Goal: Information Seeking & Learning: Understand process/instructions

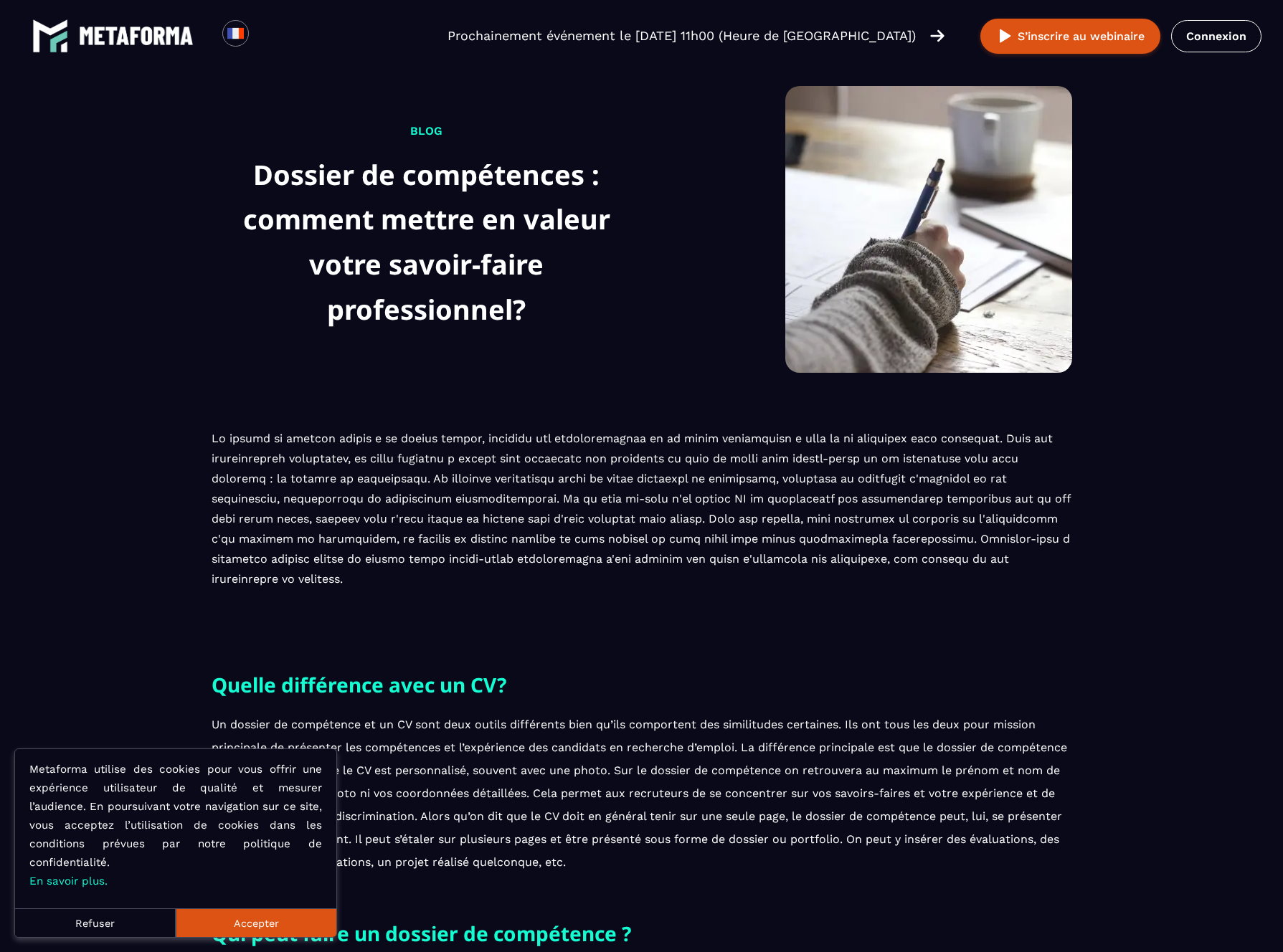
drag, startPoint x: 128, startPoint y: 927, endPoint x: 135, endPoint y: 918, distance: 11.4
click at [129, 926] on button "Refuser" at bounding box center [95, 922] width 160 height 29
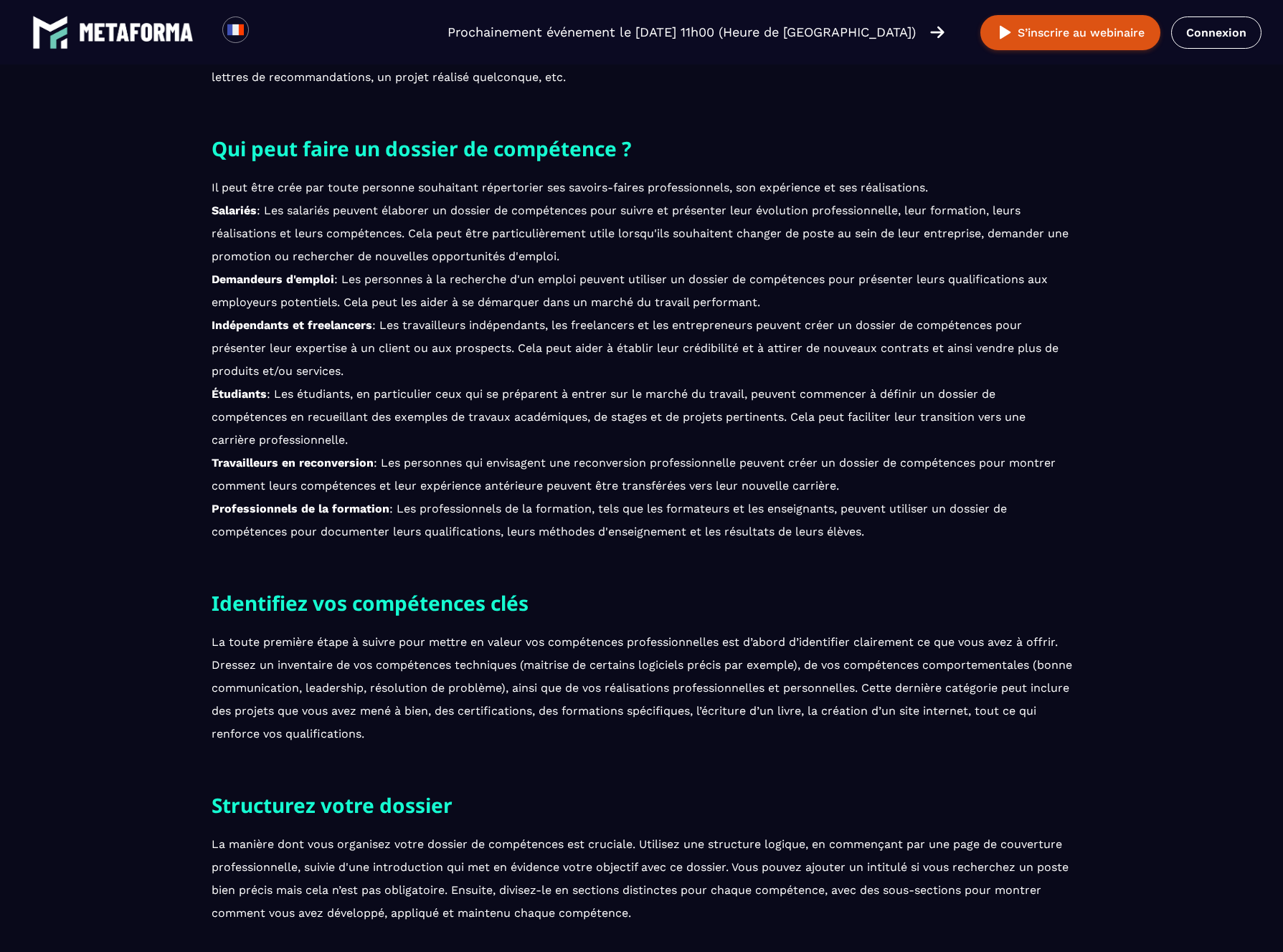
scroll to position [832, 0]
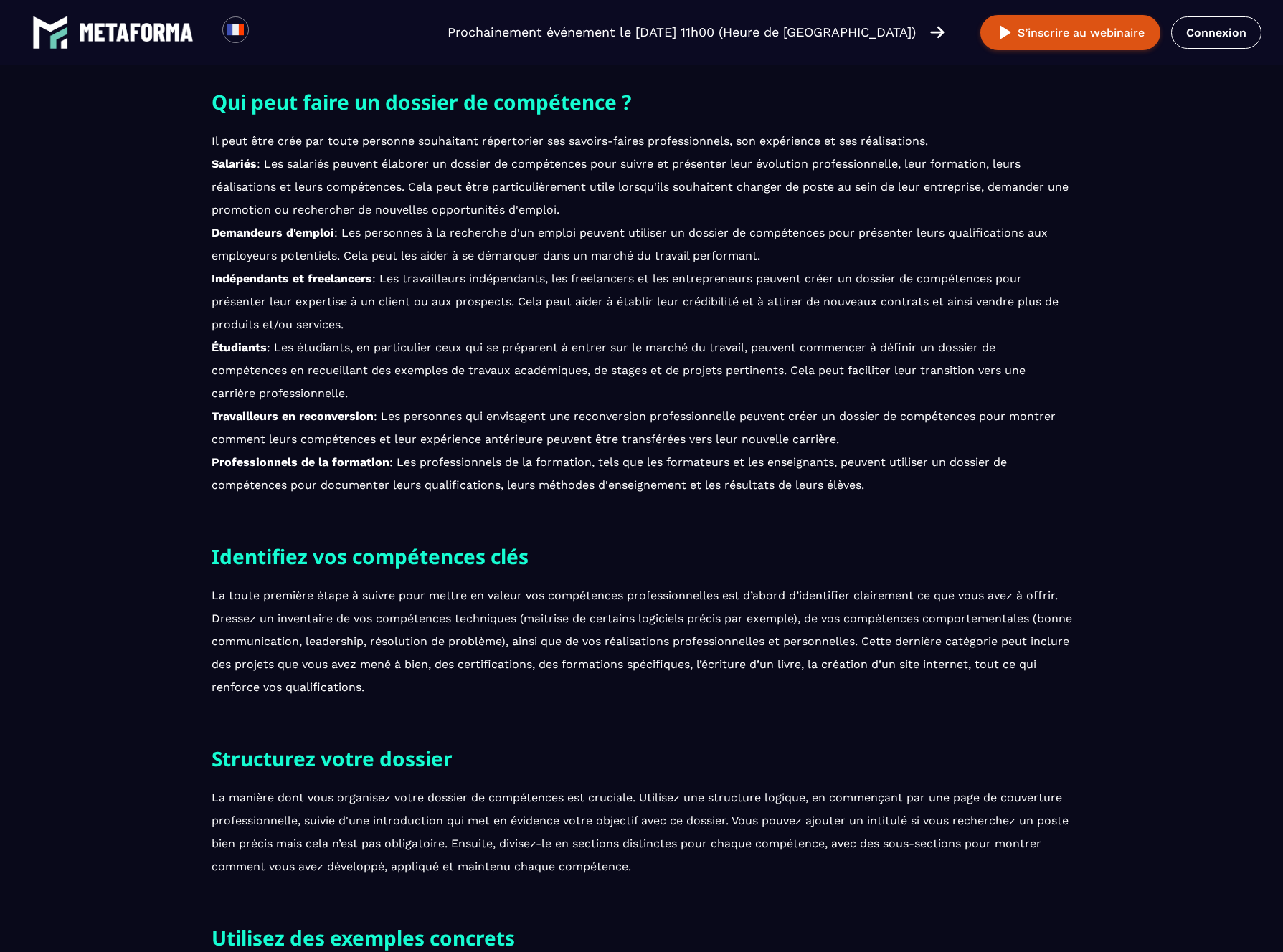
drag, startPoint x: 346, startPoint y: 237, endPoint x: 1030, endPoint y: 253, distance: 684.2
click at [1032, 252] on p "Il peut être crée par toute personne souhaitant répertorier ses savoirs-faires …" at bounding box center [641, 313] width 860 height 367
drag, startPoint x: 986, startPoint y: 278, endPoint x: 976, endPoint y: 281, distance: 10.4
click at [985, 278] on p "Il peut être crée par toute personne souhaitant répertorier ses savoirs-faires …" at bounding box center [641, 313] width 860 height 367
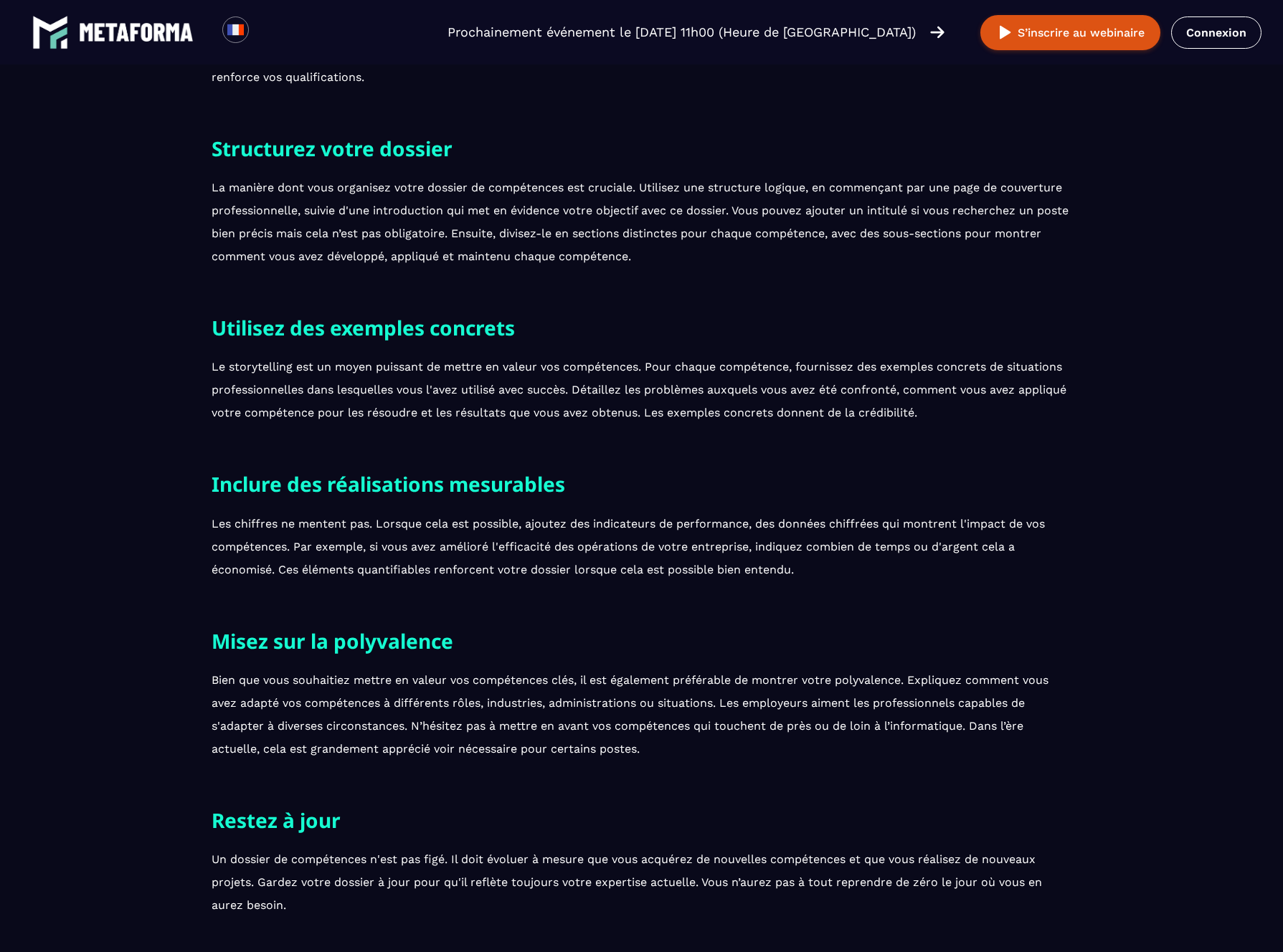
scroll to position [1445, 0]
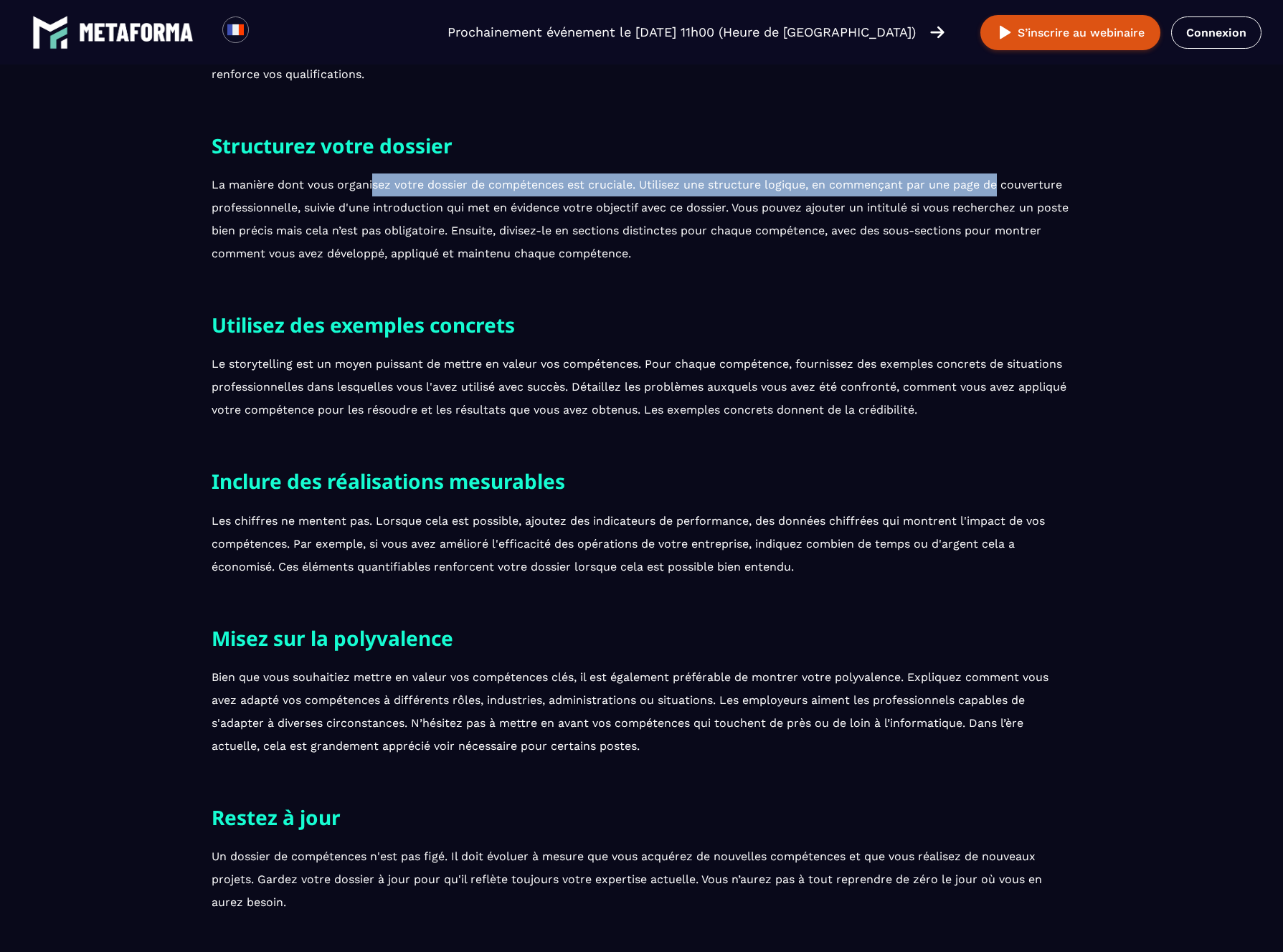
drag, startPoint x: 374, startPoint y: 186, endPoint x: 1002, endPoint y: 181, distance: 628.0
click at [994, 174] on p "La manière dont vous organisez votre dossier de compétences est cruciale. Utili…" at bounding box center [641, 220] width 860 height 92
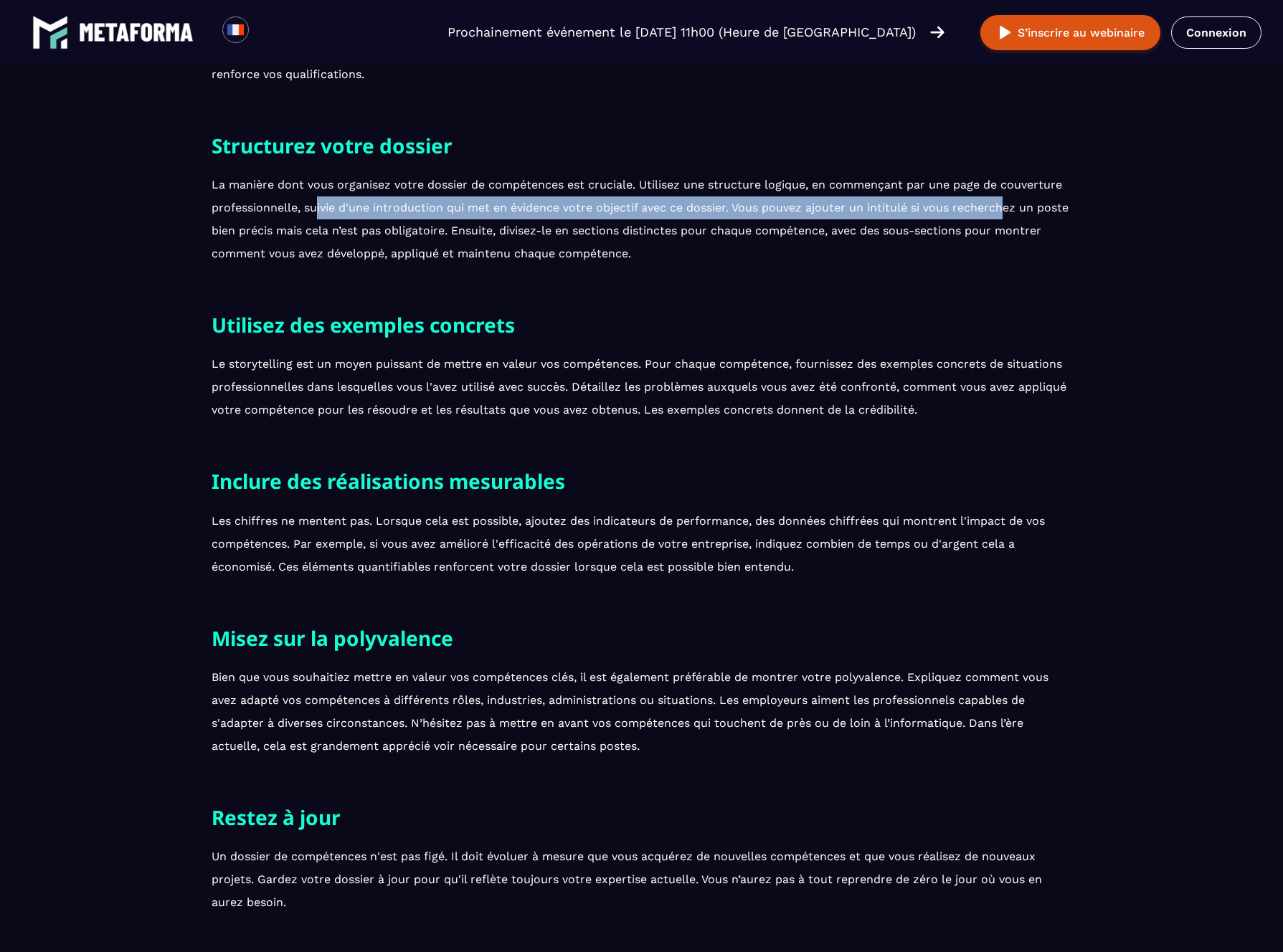
drag, startPoint x: 929, startPoint y: 216, endPoint x: 312, endPoint y: 214, distance: 617.0
click at [312, 214] on p "La manière dont vous organisez votre dossier de compétences est cruciale. Utili…" at bounding box center [641, 220] width 860 height 92
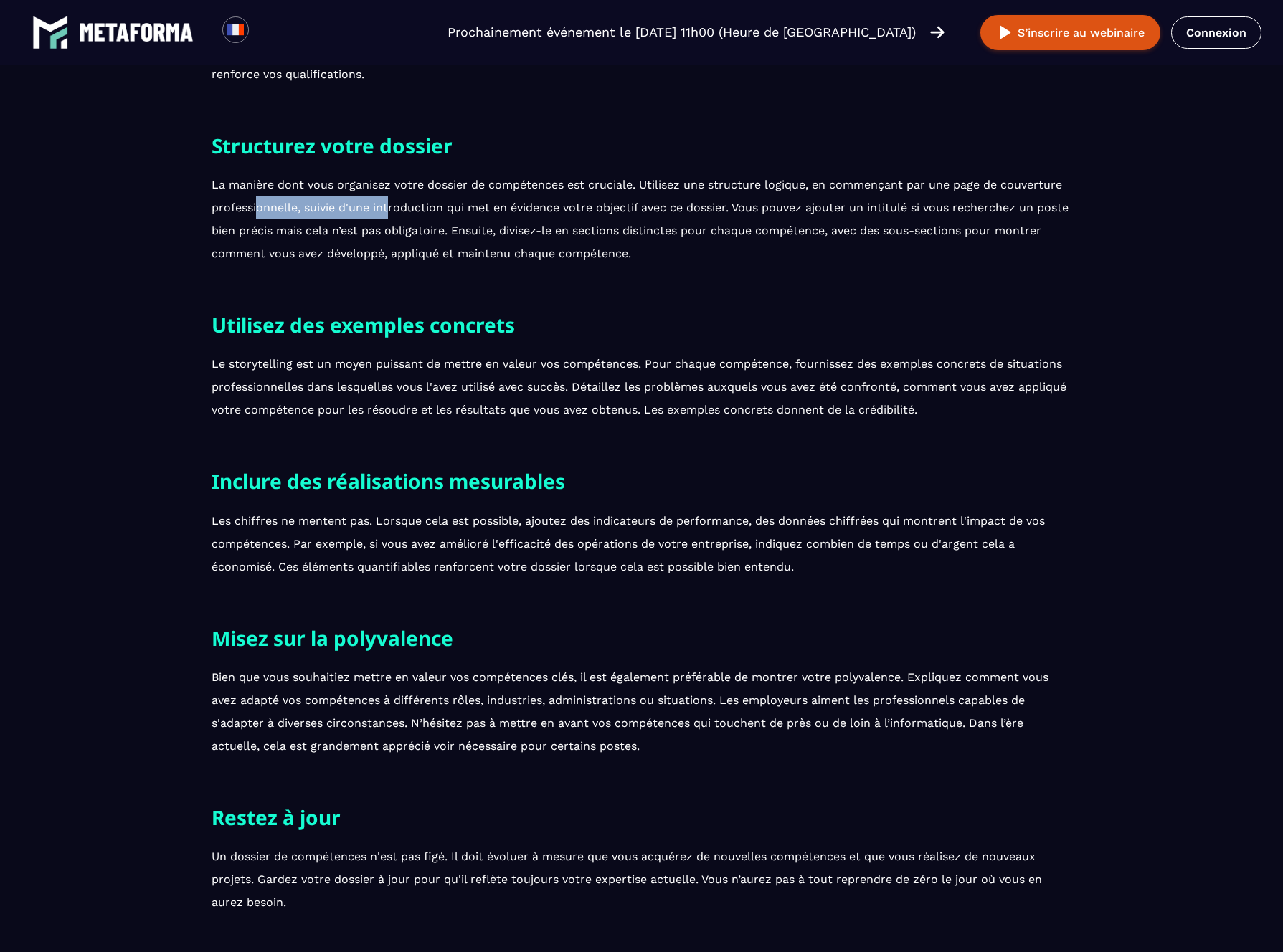
drag, startPoint x: 268, startPoint y: 215, endPoint x: 385, endPoint y: 211, distance: 117.1
click at [385, 211] on p "La manière dont vous organisez votre dossier de compétences est cruciale. Utili…" at bounding box center [641, 220] width 860 height 92
drag, startPoint x: 437, startPoint y: 200, endPoint x: 614, endPoint y: 204, distance: 177.0
click at [491, 197] on p "La manière dont vous organisez votre dossier de compétences est cruciale. Utili…" at bounding box center [641, 220] width 860 height 92
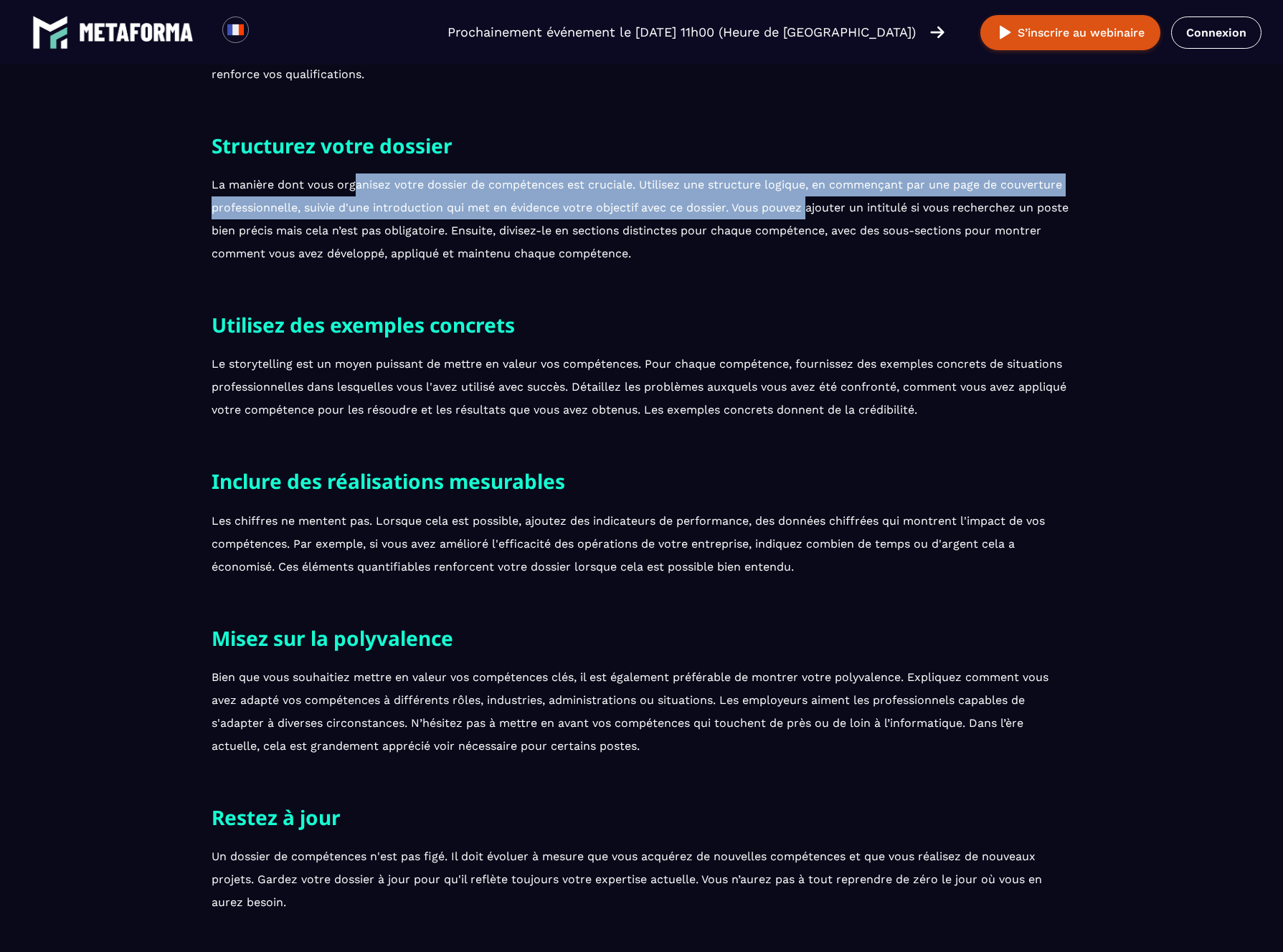
drag, startPoint x: 803, startPoint y: 213, endPoint x: 332, endPoint y: 203, distance: 471.1
click at [351, 196] on p "La manière dont vous organisez votre dossier de compétences est cruciale. Utili…" at bounding box center [641, 220] width 860 height 92
drag, startPoint x: 282, startPoint y: 218, endPoint x: 263, endPoint y: 228, distance: 21.5
click at [281, 219] on p "La manière dont vous organisez votre dossier de compétences est cruciale. Utili…" at bounding box center [641, 220] width 860 height 92
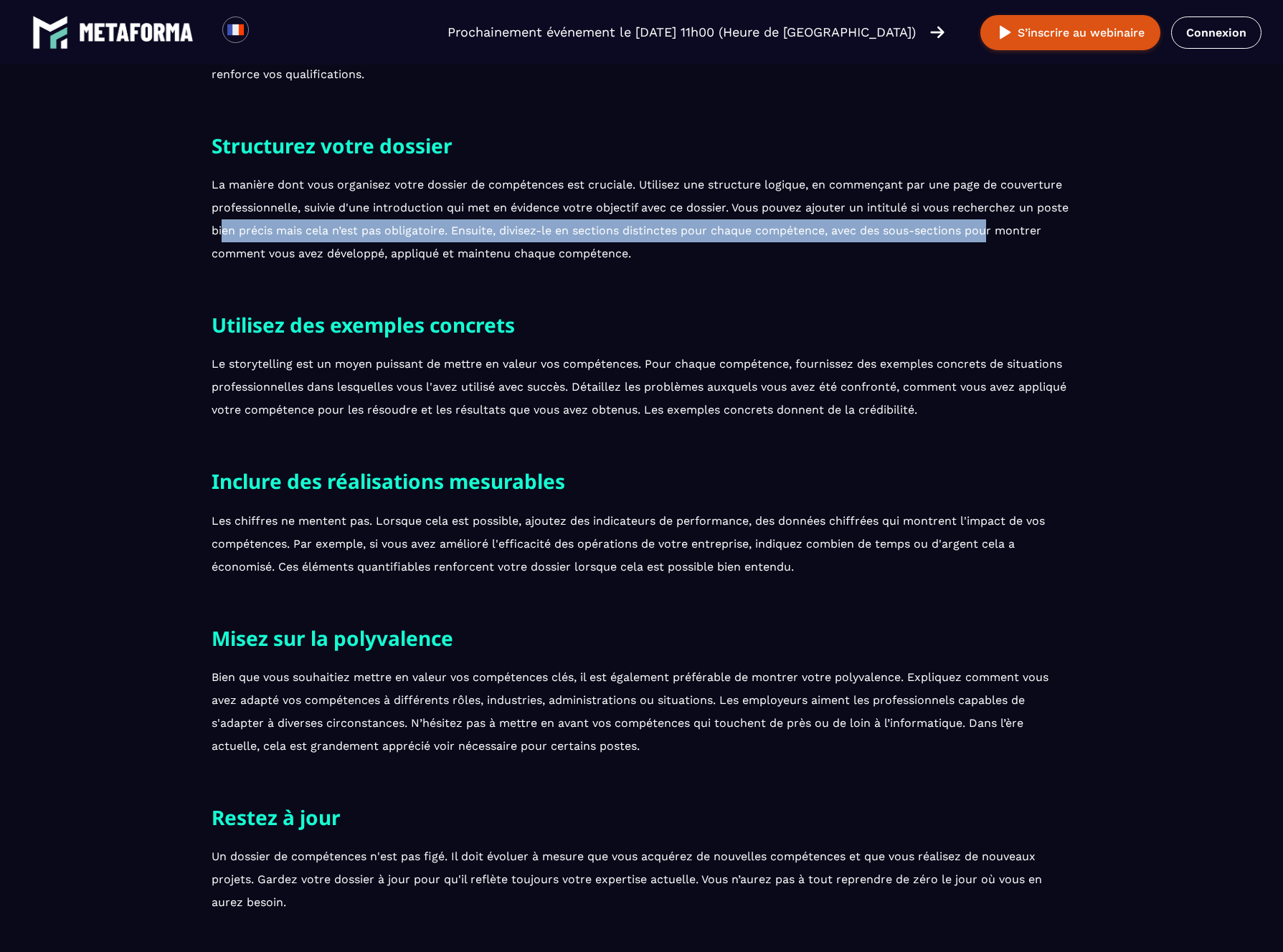
drag, startPoint x: 271, startPoint y: 230, endPoint x: 1023, endPoint y: 221, distance: 752.1
click at [1023, 221] on p "La manière dont vous organisez votre dossier de compétences est cruciale. Utili…" at bounding box center [641, 220] width 860 height 92
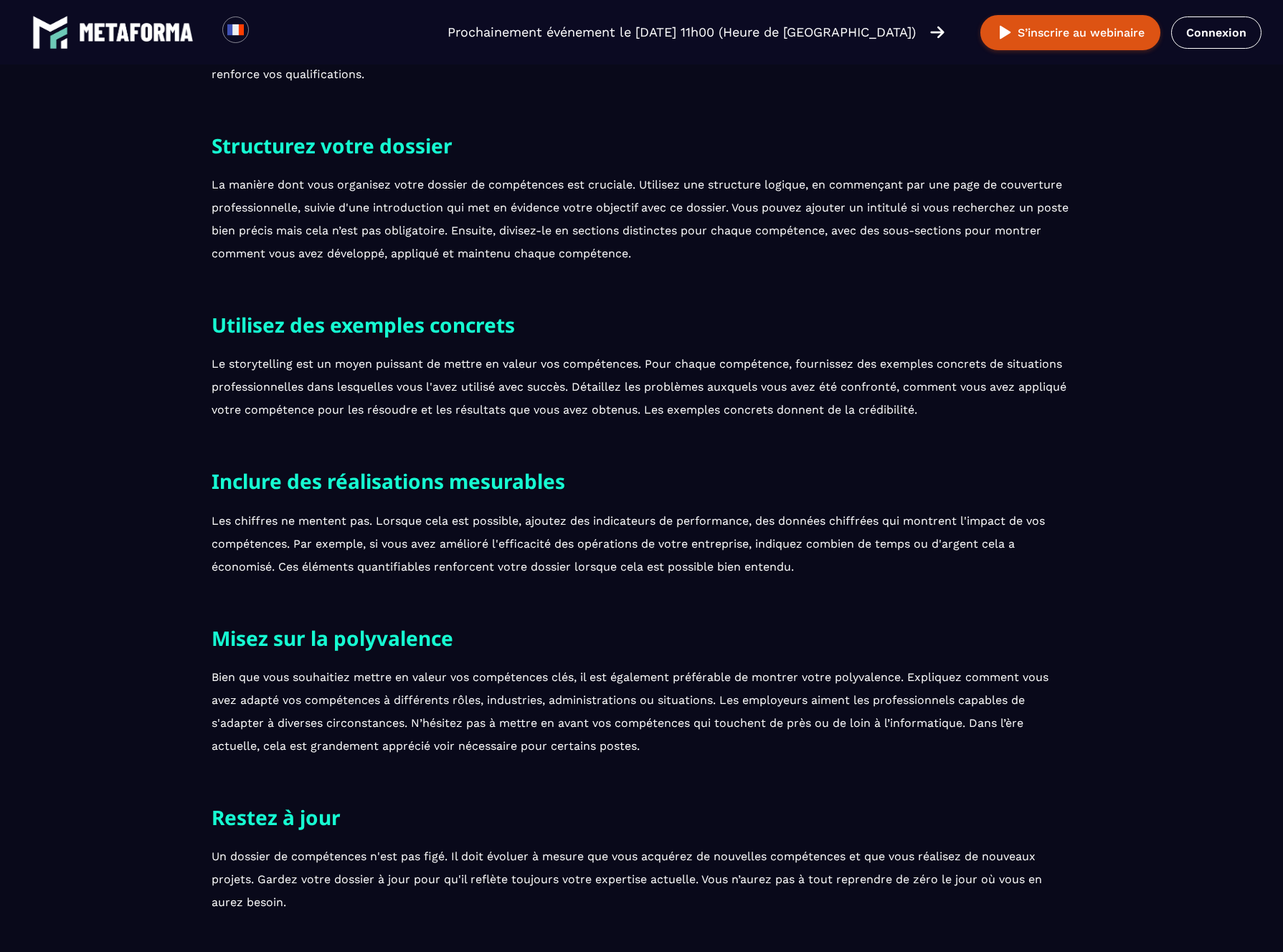
click at [866, 309] on h2 "Utilisez des exemples concrets" at bounding box center [641, 325] width 860 height 33
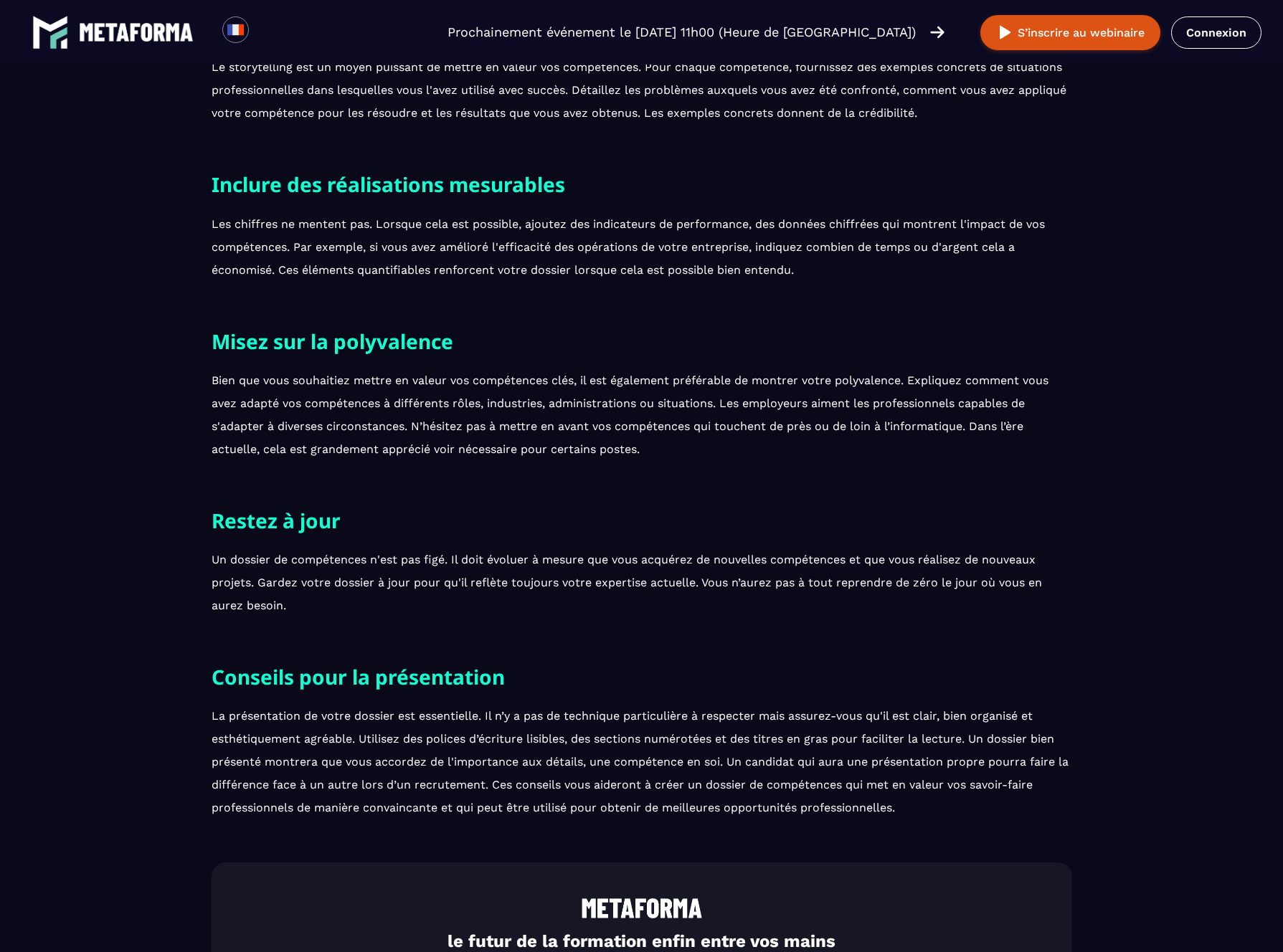
scroll to position [1842, 0]
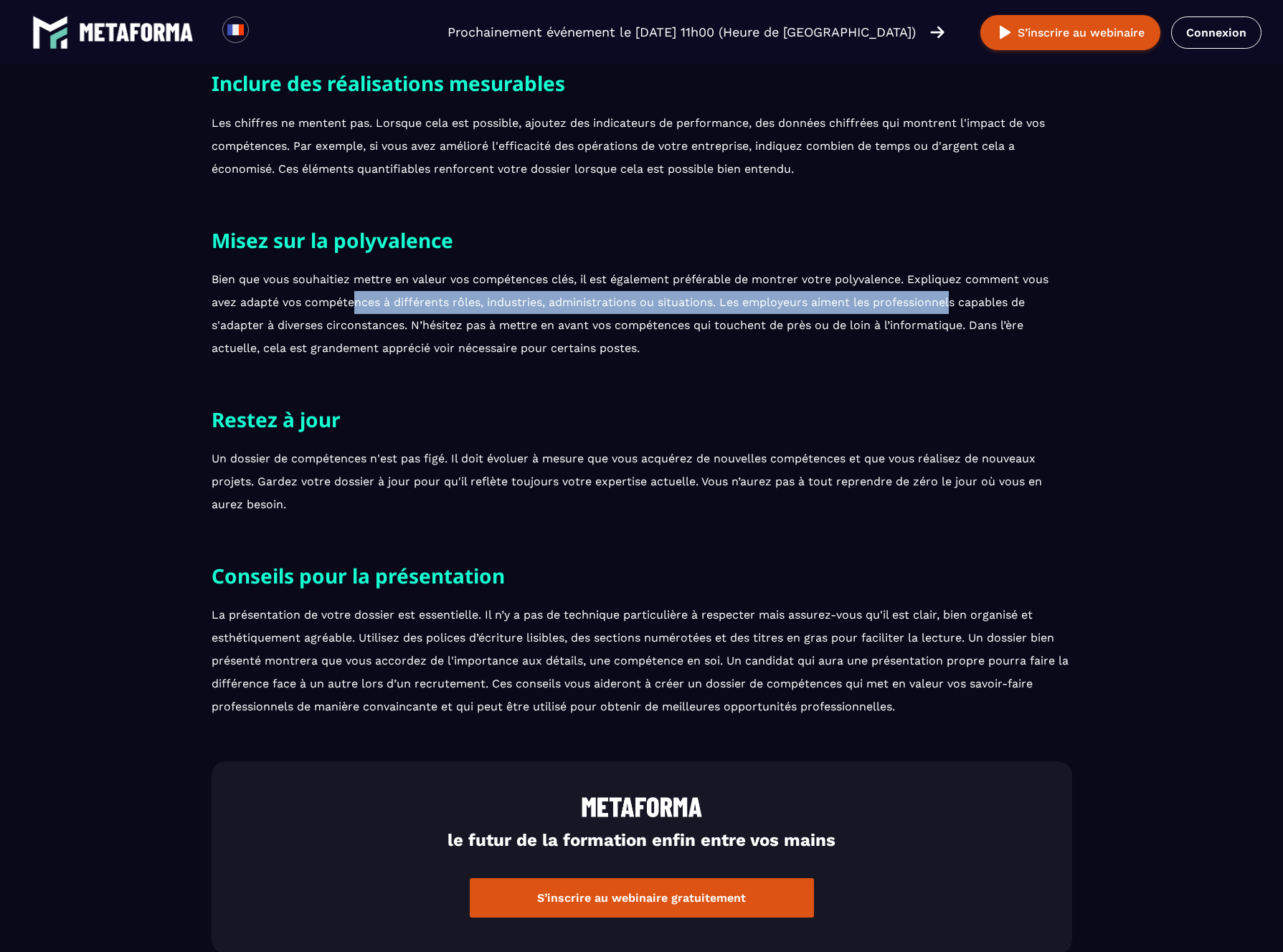
drag, startPoint x: 350, startPoint y: 303, endPoint x: 951, endPoint y: 310, distance: 601.0
click at [949, 295] on p "Bien que vous souhaitiez mettre en valeur vos compétences clés, il est égalemen…" at bounding box center [641, 314] width 860 height 92
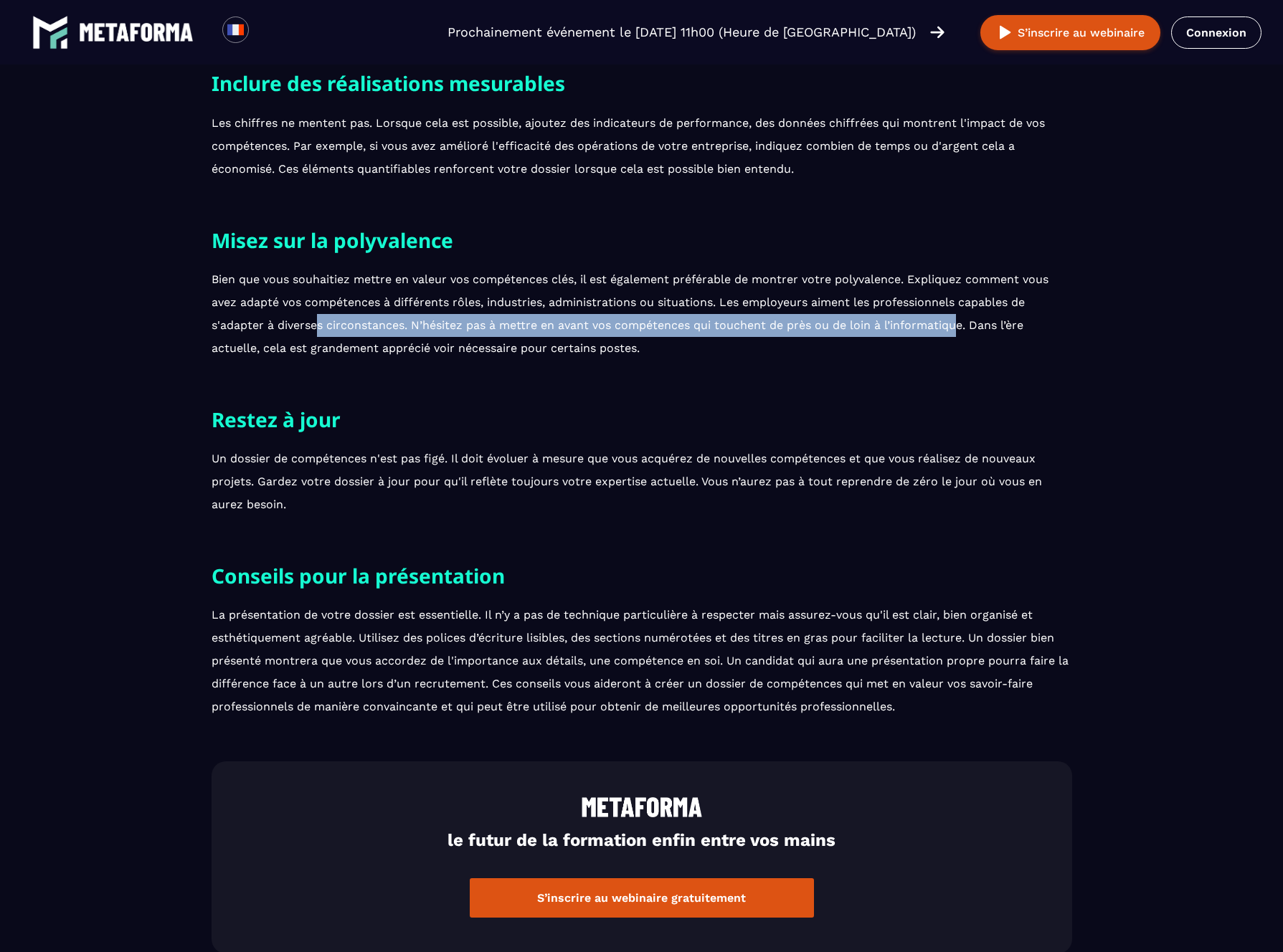
drag, startPoint x: 916, startPoint y: 326, endPoint x: 305, endPoint y: 327, distance: 611.0
click at [309, 324] on p "Bien que vous souhaitiez mettre en valeur vos compétences clés, il est égalemen…" at bounding box center [641, 314] width 860 height 92
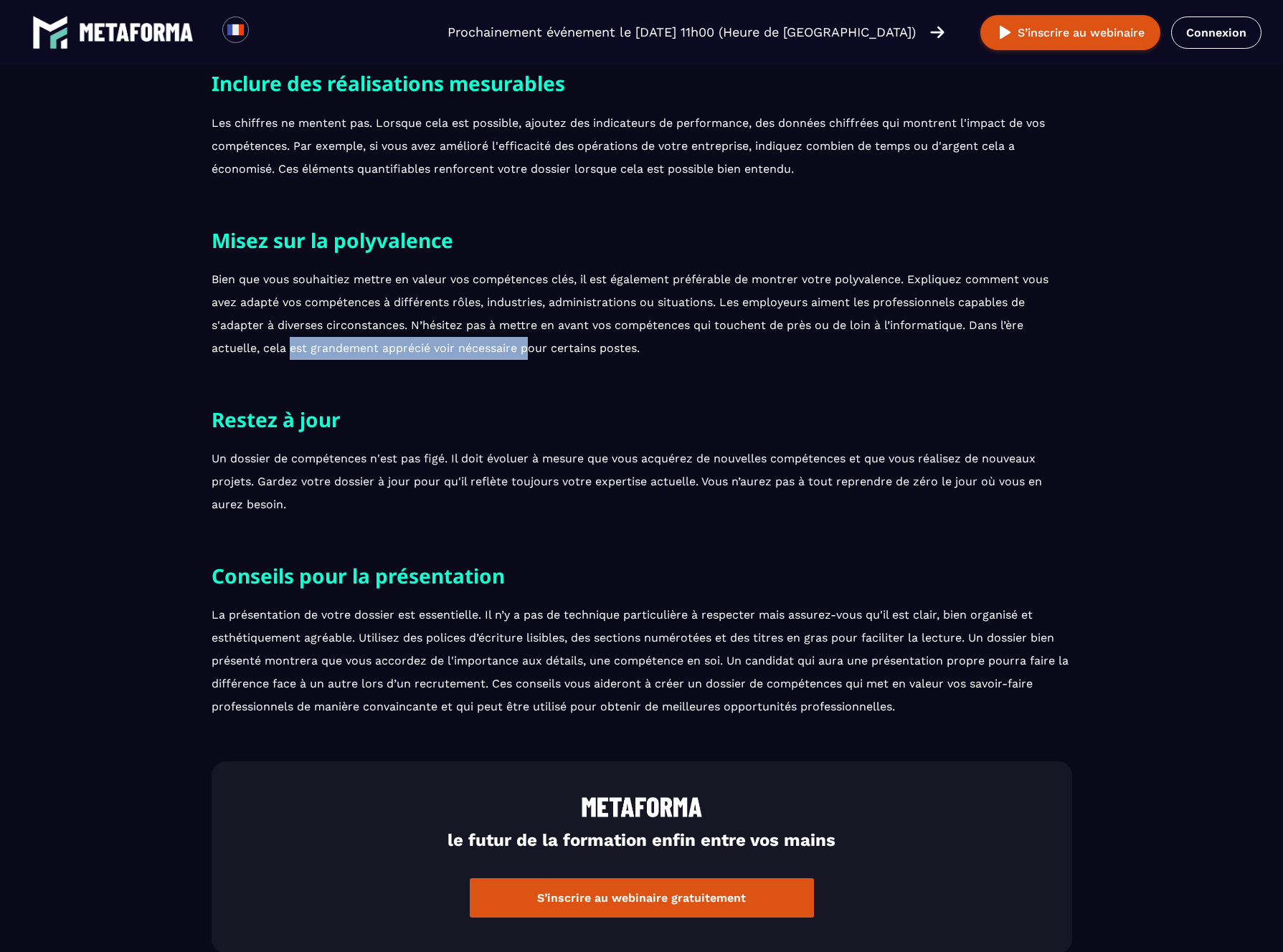
drag, startPoint x: 286, startPoint y: 345, endPoint x: 575, endPoint y: 333, distance: 289.2
click at [528, 340] on p "Bien que vous souhaitiez mettre en valeur vos compétences clés, il est égalemen…" at bounding box center [641, 314] width 860 height 92
click at [670, 326] on p "Bien que vous souhaitiez mettre en valeur vos compétences clés, il est égalemen…" at bounding box center [641, 314] width 860 height 92
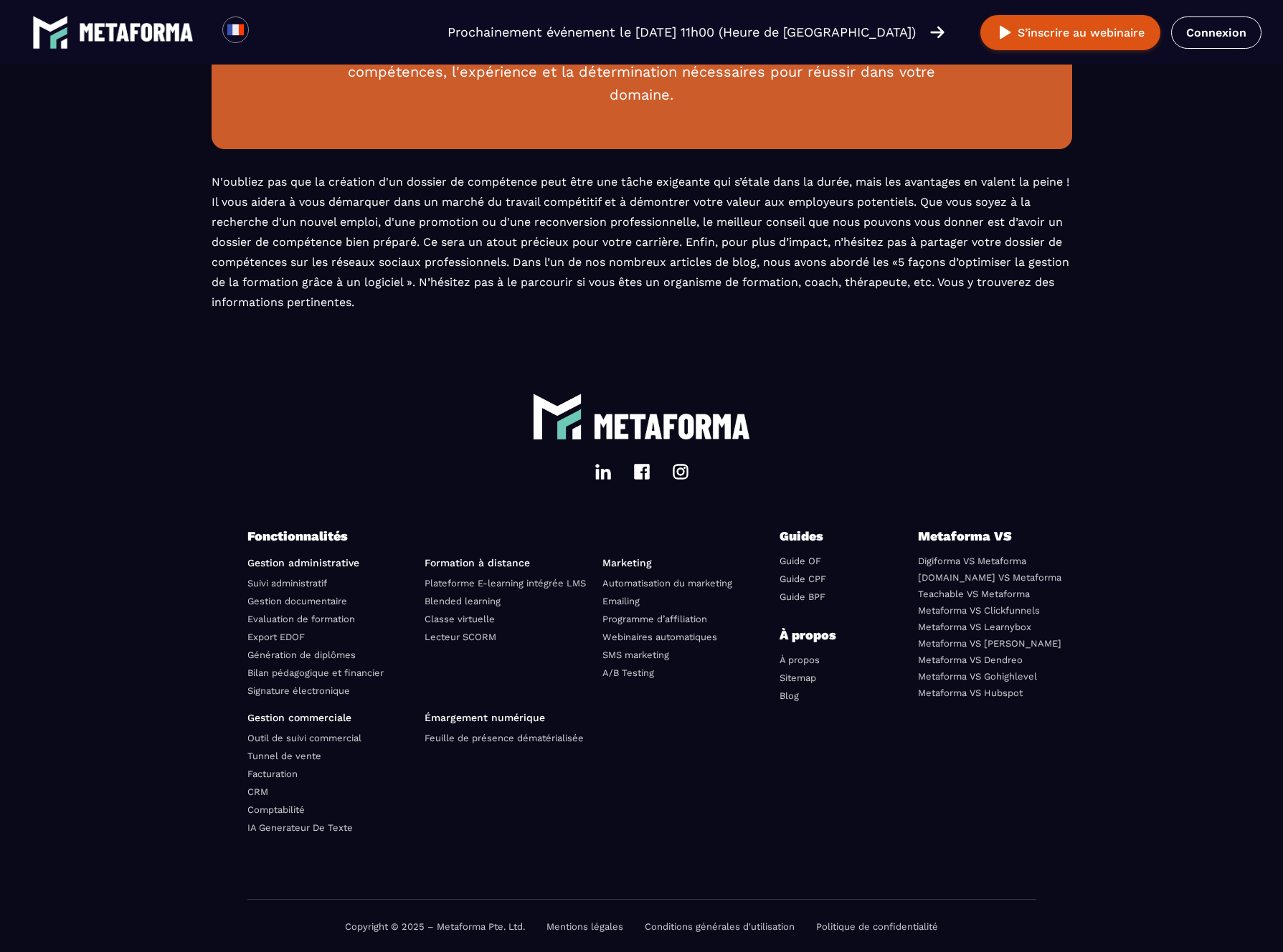
scroll to position [2987, 0]
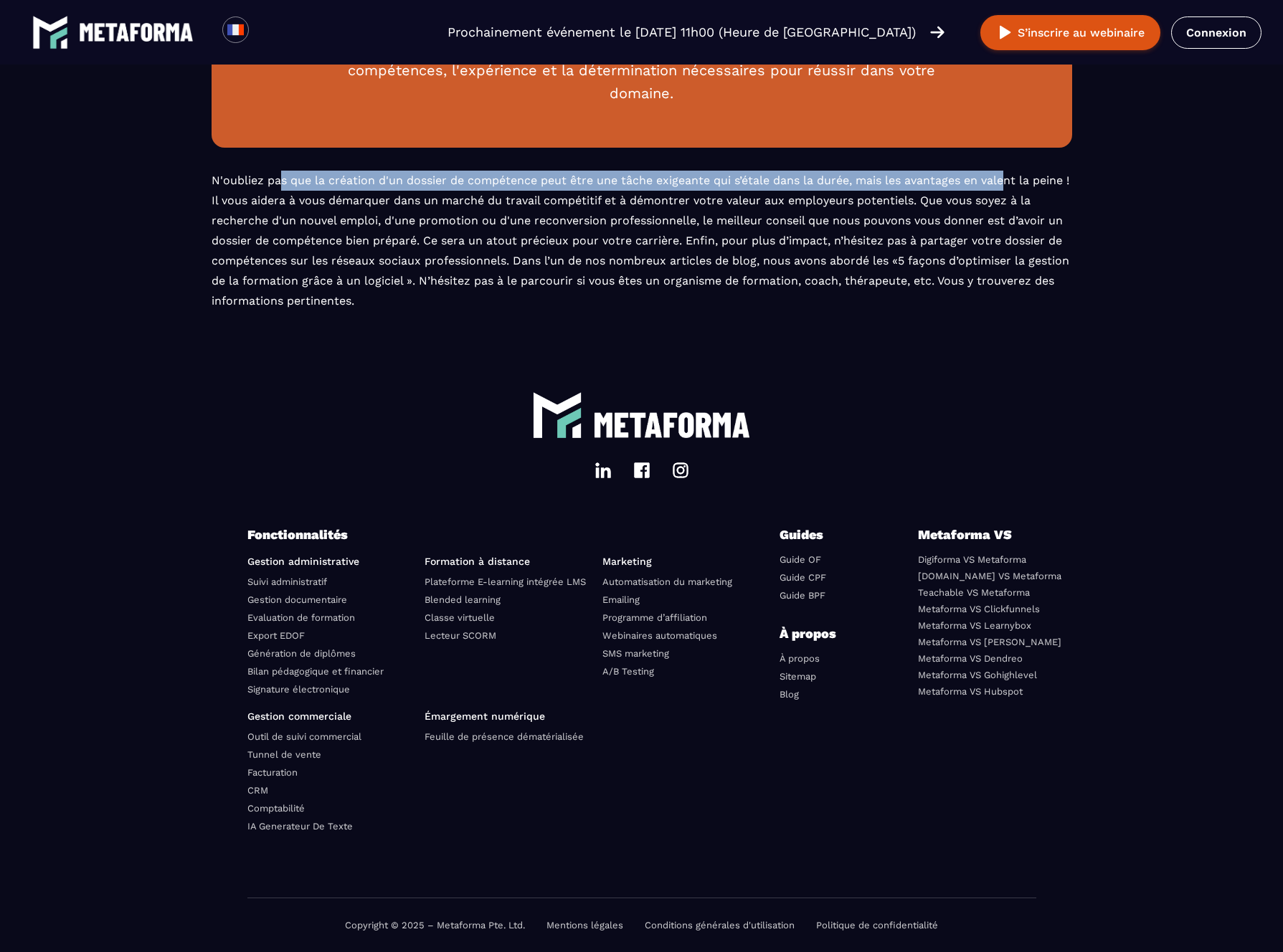
drag, startPoint x: 274, startPoint y: 183, endPoint x: 992, endPoint y: 187, distance: 718.0
click at [1000, 178] on p "N'oubliez pas que la création d'un dossier de compétence peut être une tâche ex…" at bounding box center [641, 240] width 860 height 141
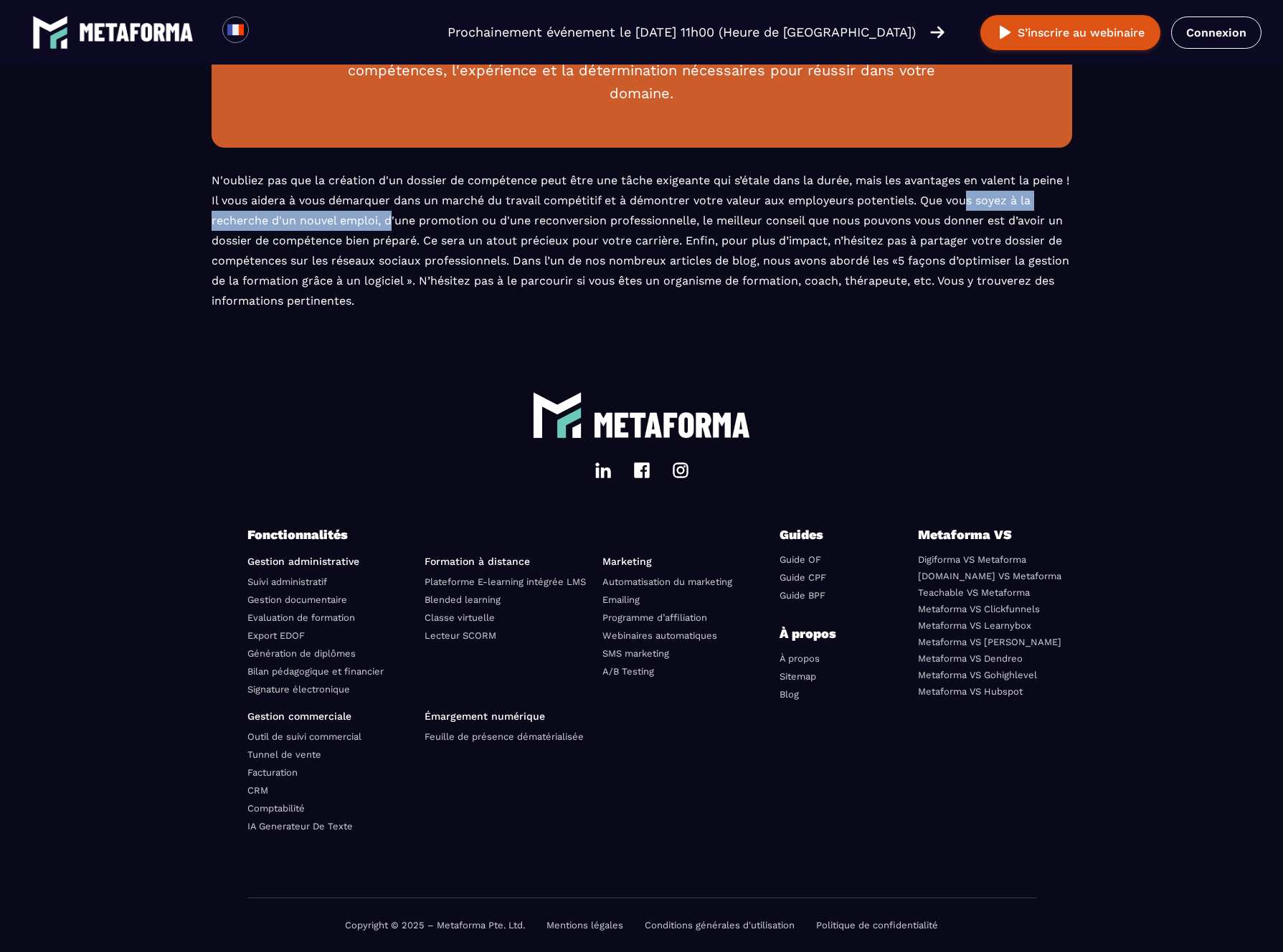
drag, startPoint x: 830, startPoint y: 189, endPoint x: 380, endPoint y: 212, distance: 450.6
click at [384, 212] on p "N'oubliez pas que la création d'un dossier de compétence peut être une tâche ex…" at bounding box center [641, 240] width 860 height 141
click at [381, 213] on p "N'oubliez pas que la création d'un dossier de compétence peut être une tâche ex…" at bounding box center [641, 240] width 860 height 141
